Goal: Information Seeking & Learning: Learn about a topic

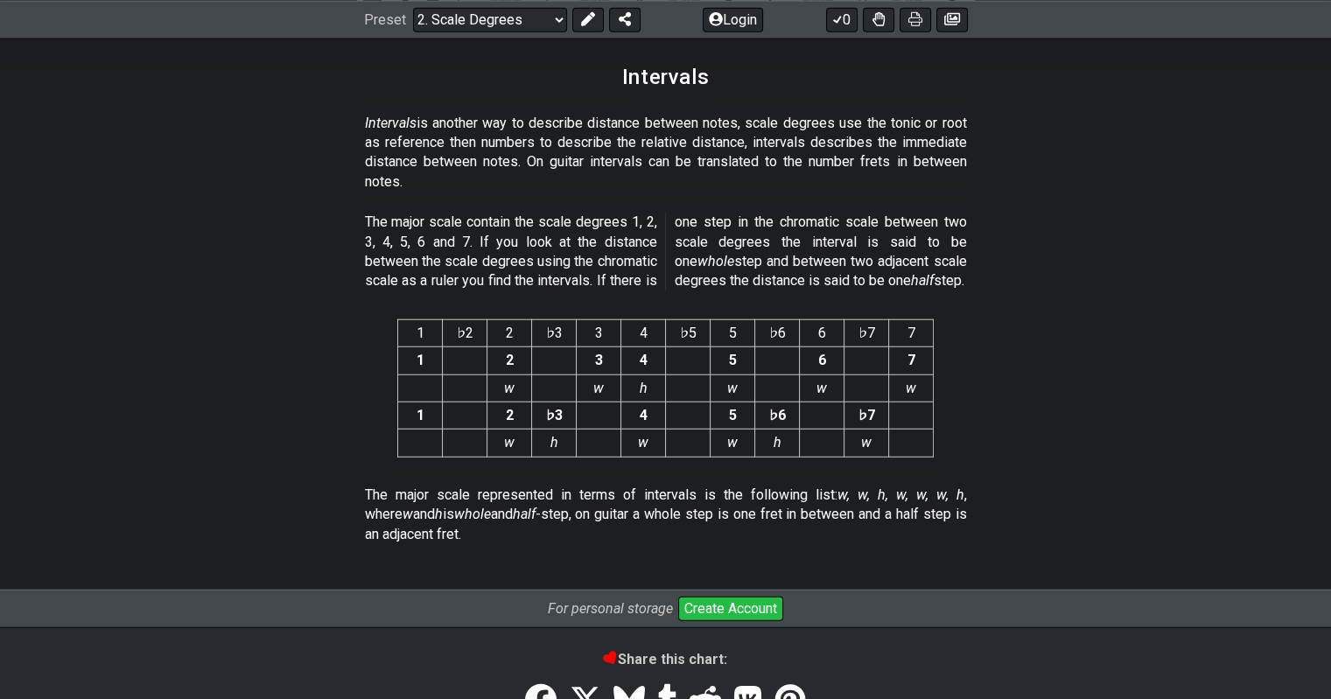
scroll to position [4464, 0]
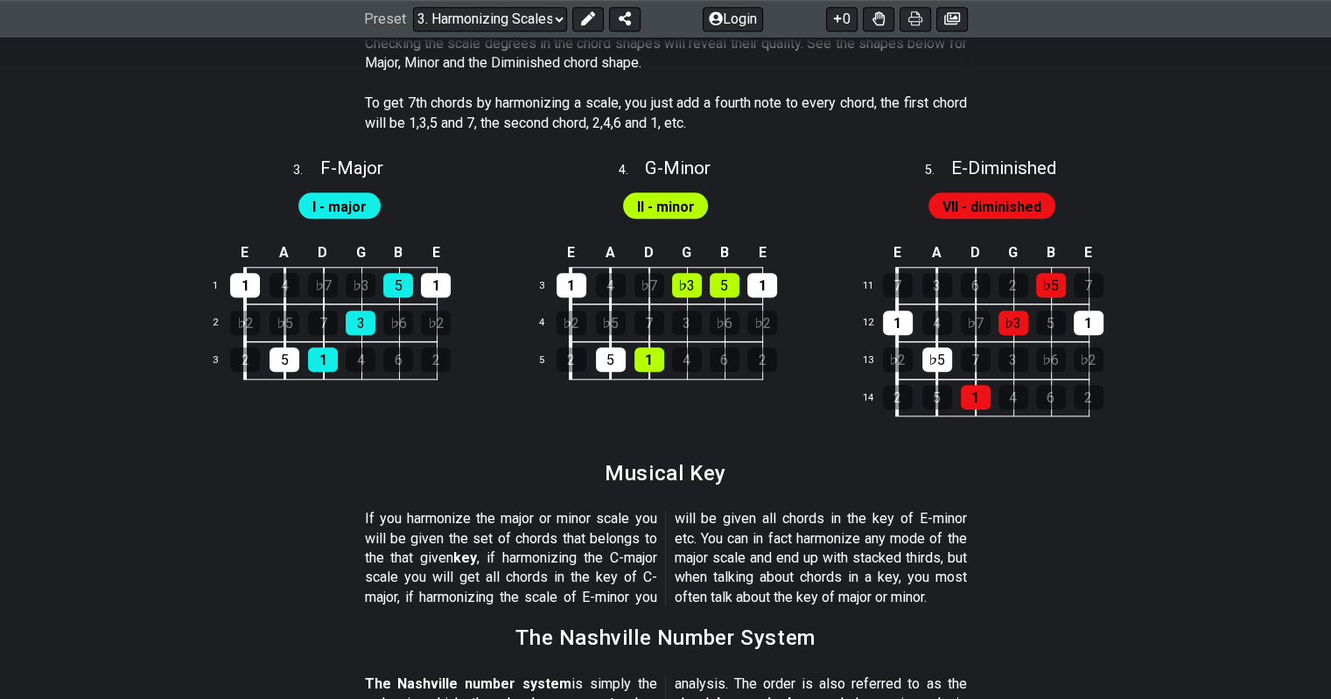
scroll to position [2126, 0]
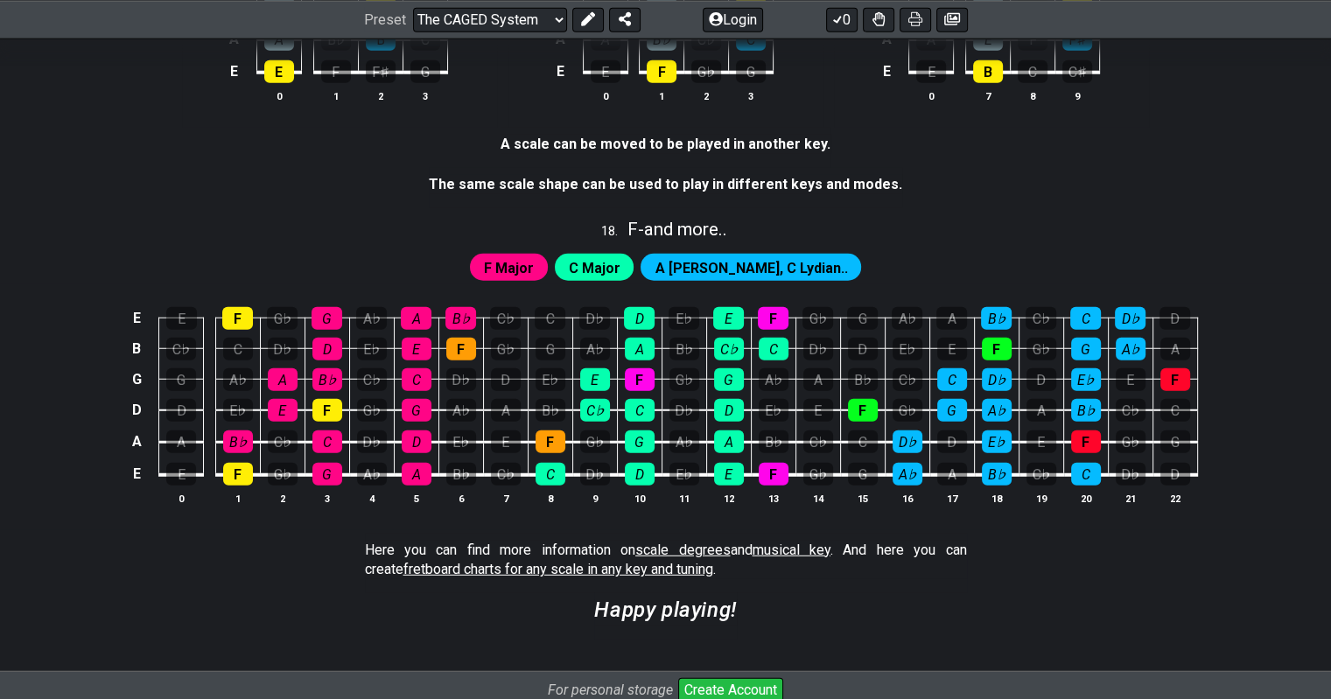
scroll to position [4727, 0]
